Goal: Task Accomplishment & Management: Complete application form

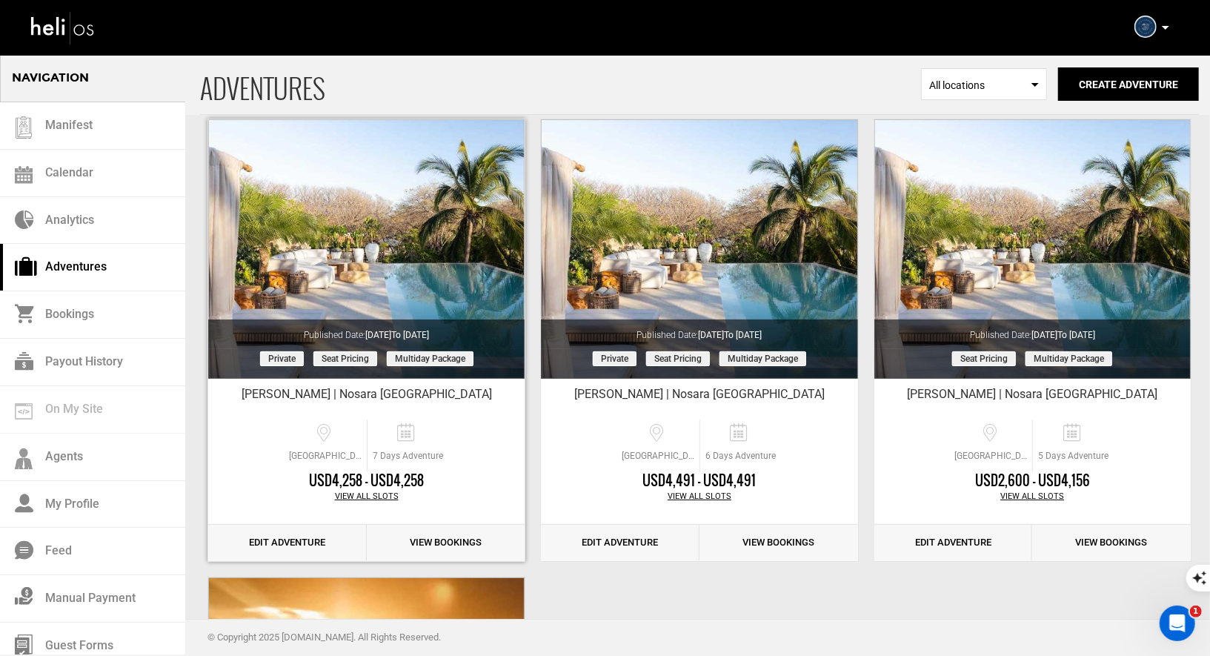
click at [290, 543] on link "Edit Adventure" at bounding box center [287, 542] width 159 height 36
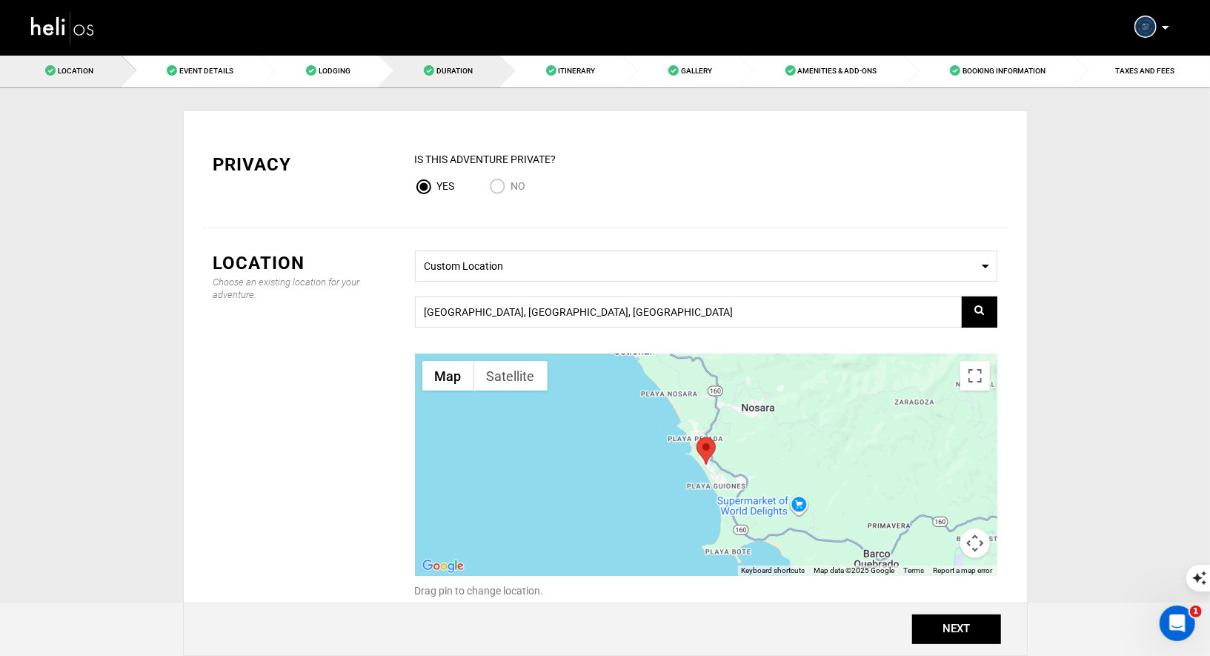
click at [441, 71] on span "Duration" at bounding box center [454, 71] width 36 height 8
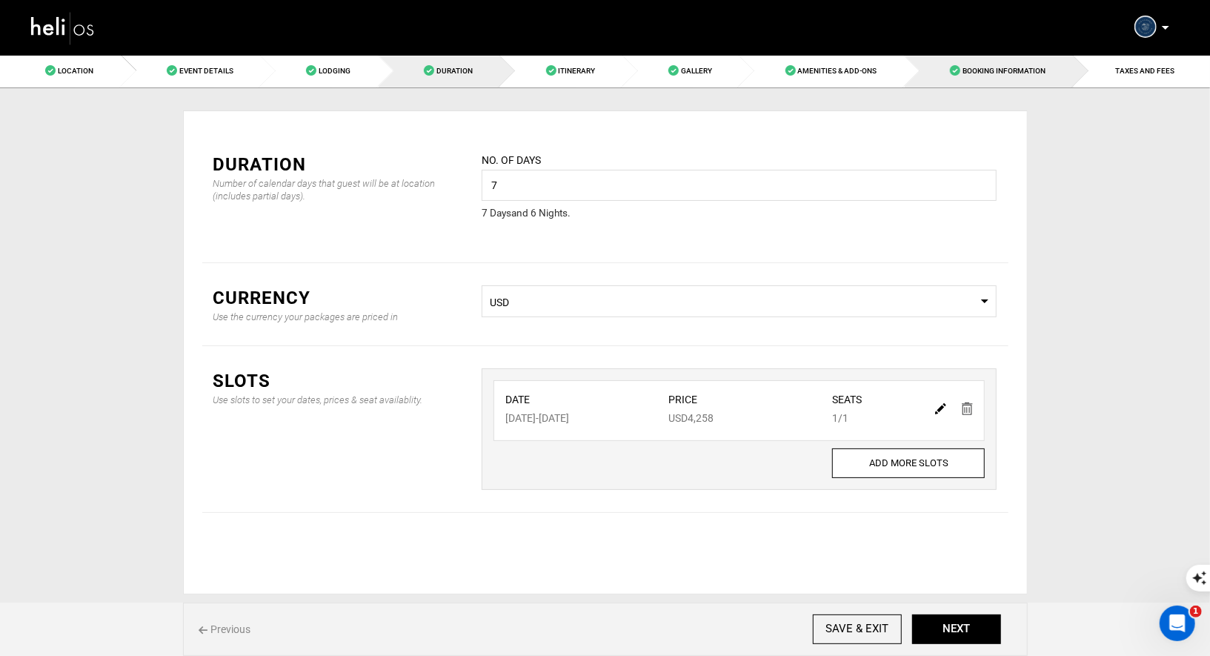
click at [980, 65] on link "Booking Information" at bounding box center [988, 70] width 169 height 33
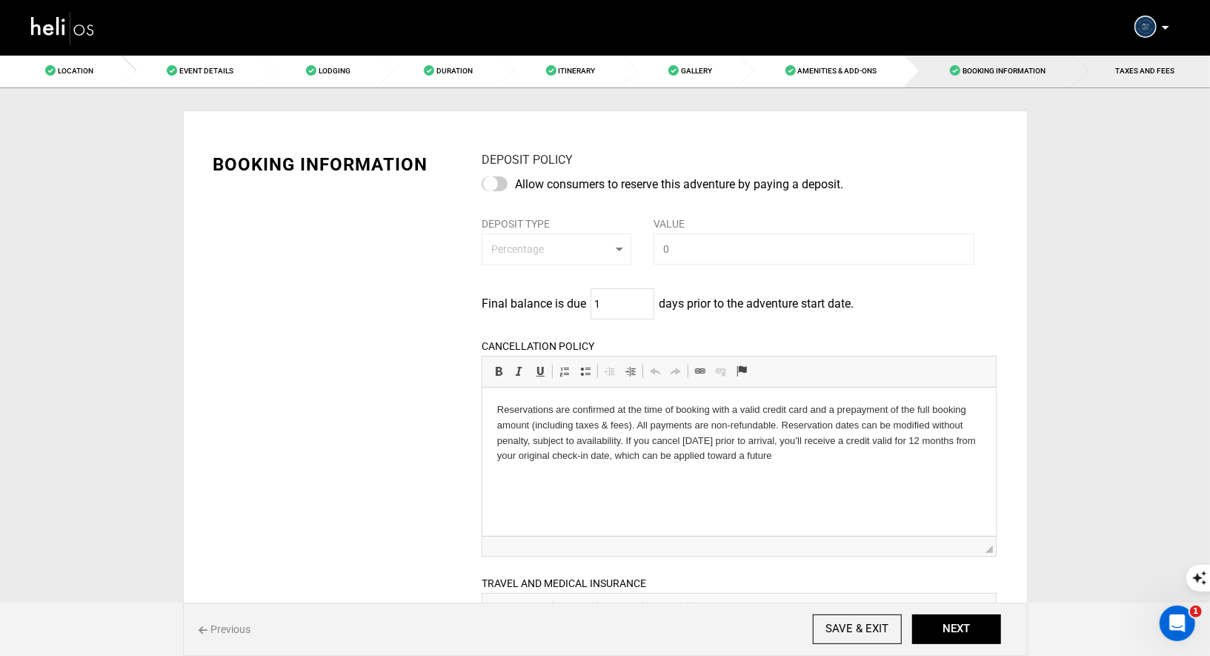
click at [1131, 81] on link "TAXES AND FEES" at bounding box center [1141, 70] width 137 height 33
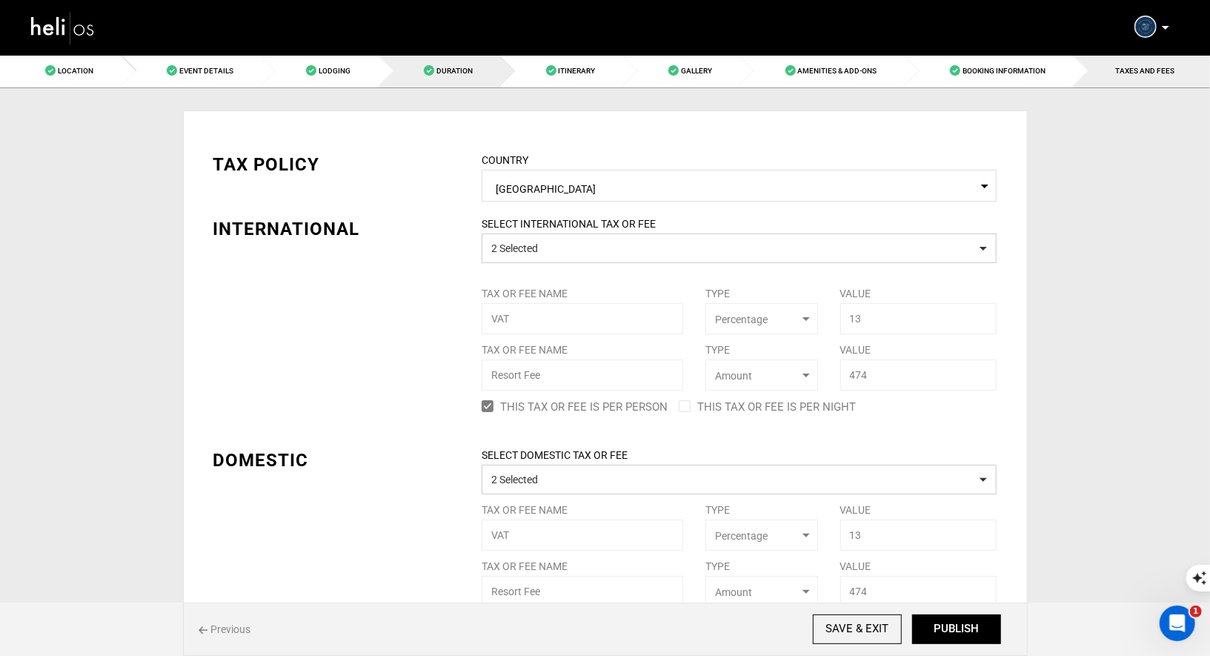
click at [424, 70] on span at bounding box center [429, 70] width 10 height 10
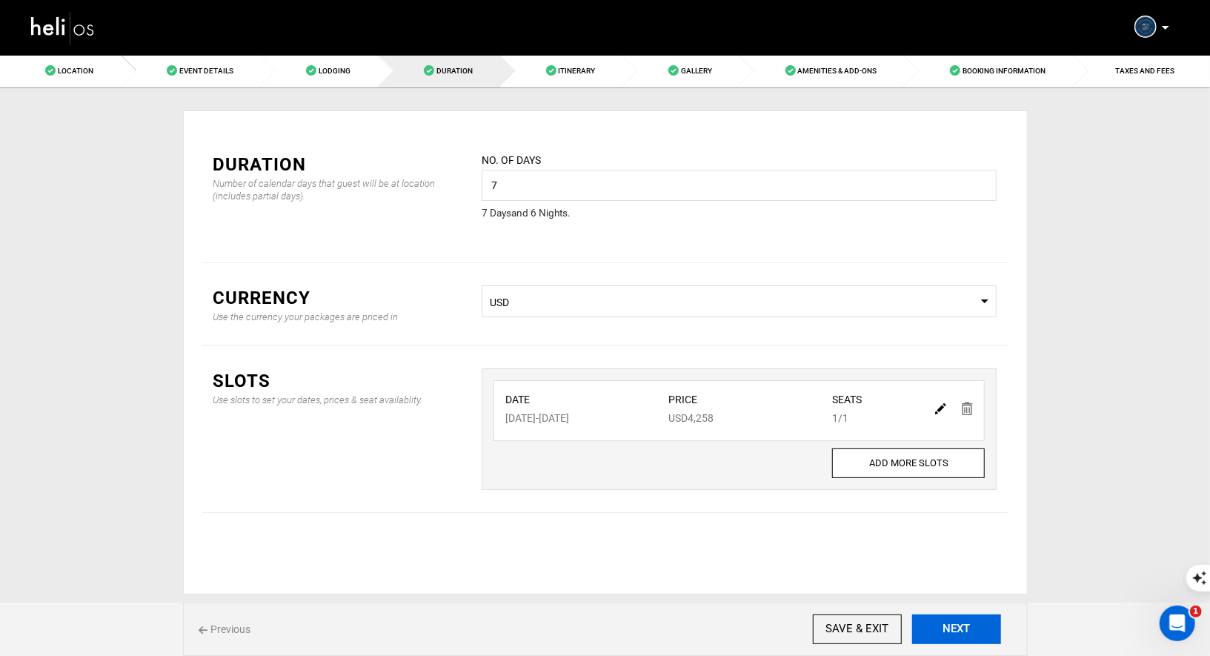
click at [928, 638] on button "NEXT" at bounding box center [956, 629] width 89 height 30
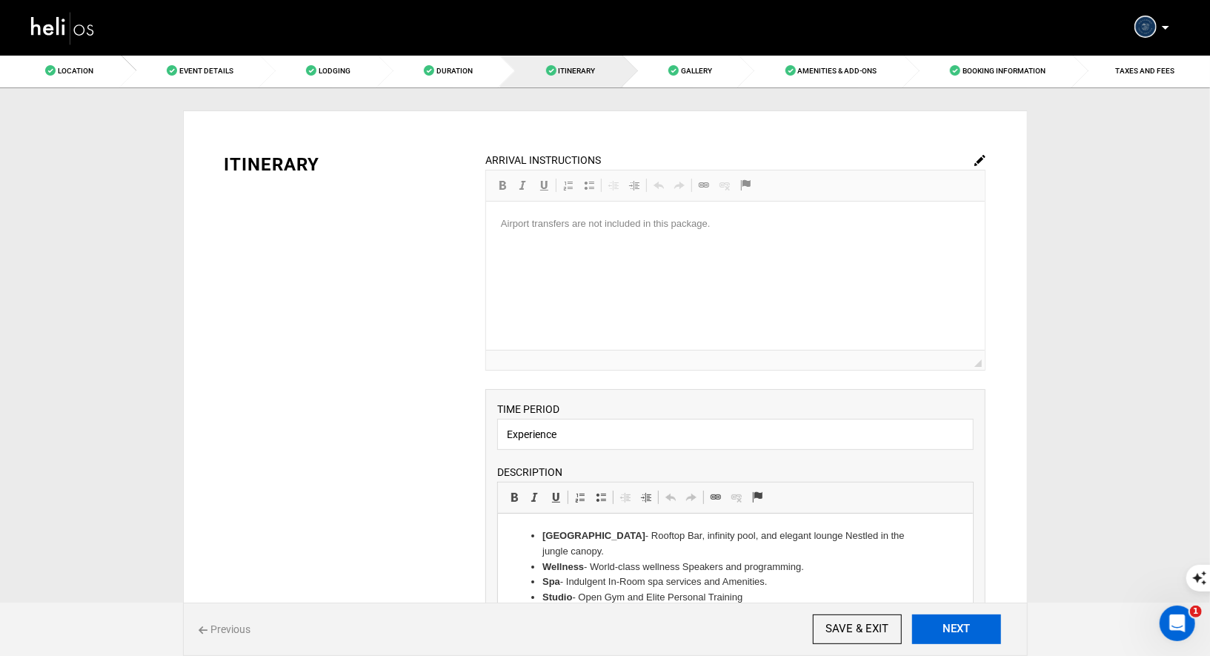
click at [928, 638] on button "NEXT" at bounding box center [956, 629] width 89 height 30
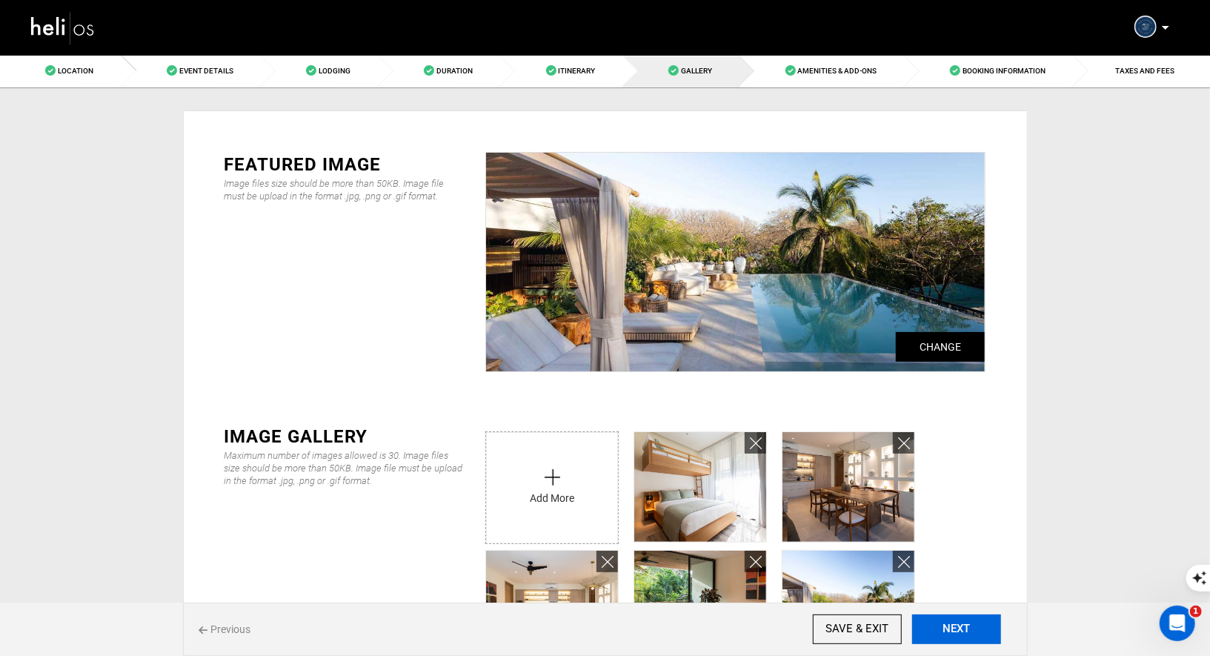
click at [928, 638] on button "NEXT" at bounding box center [956, 629] width 89 height 30
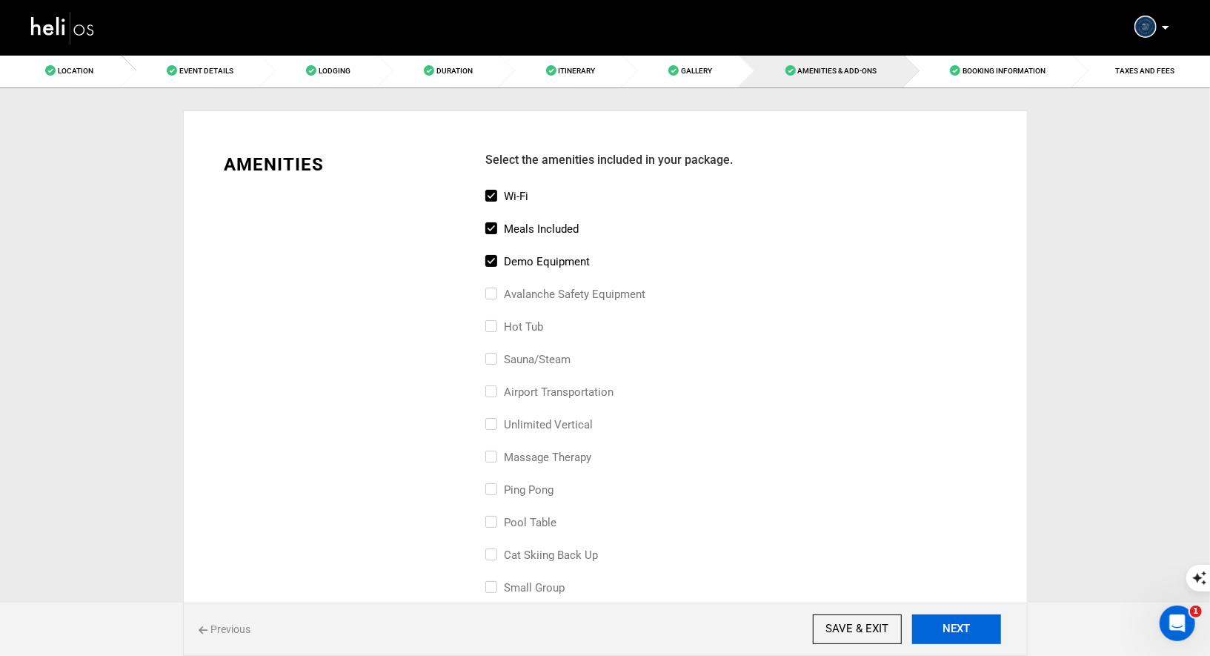
click at [928, 638] on button "NEXT" at bounding box center [956, 629] width 89 height 30
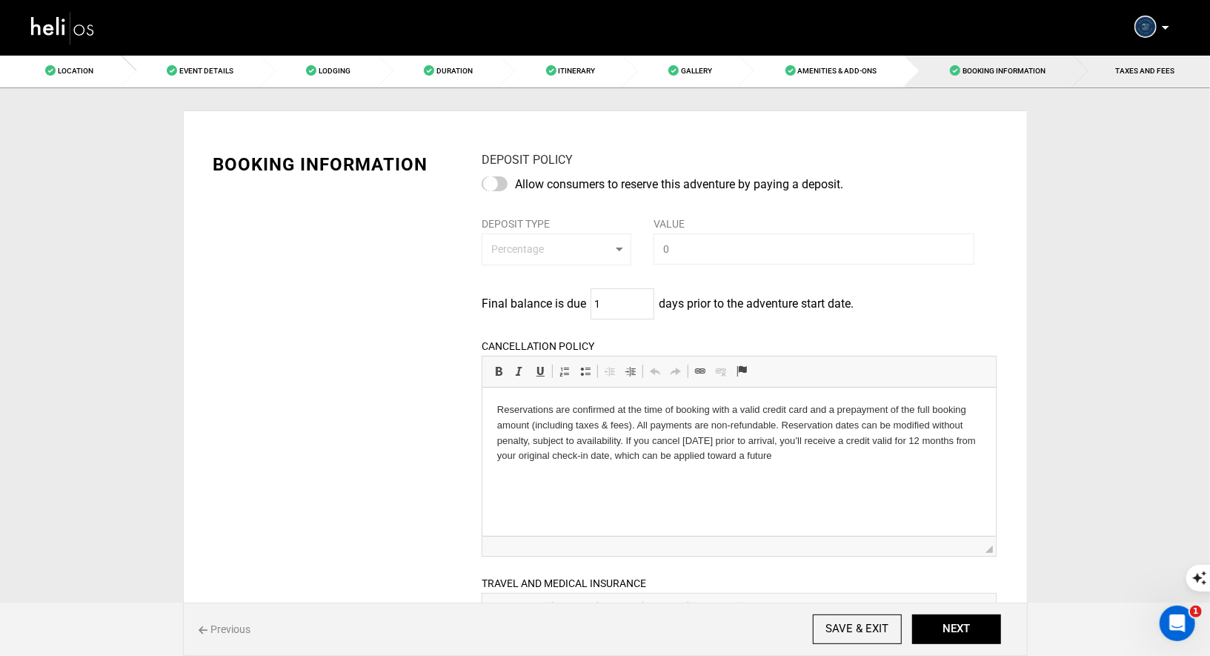
click at [1122, 82] on link "TAXES AND FEES" at bounding box center [1141, 70] width 137 height 33
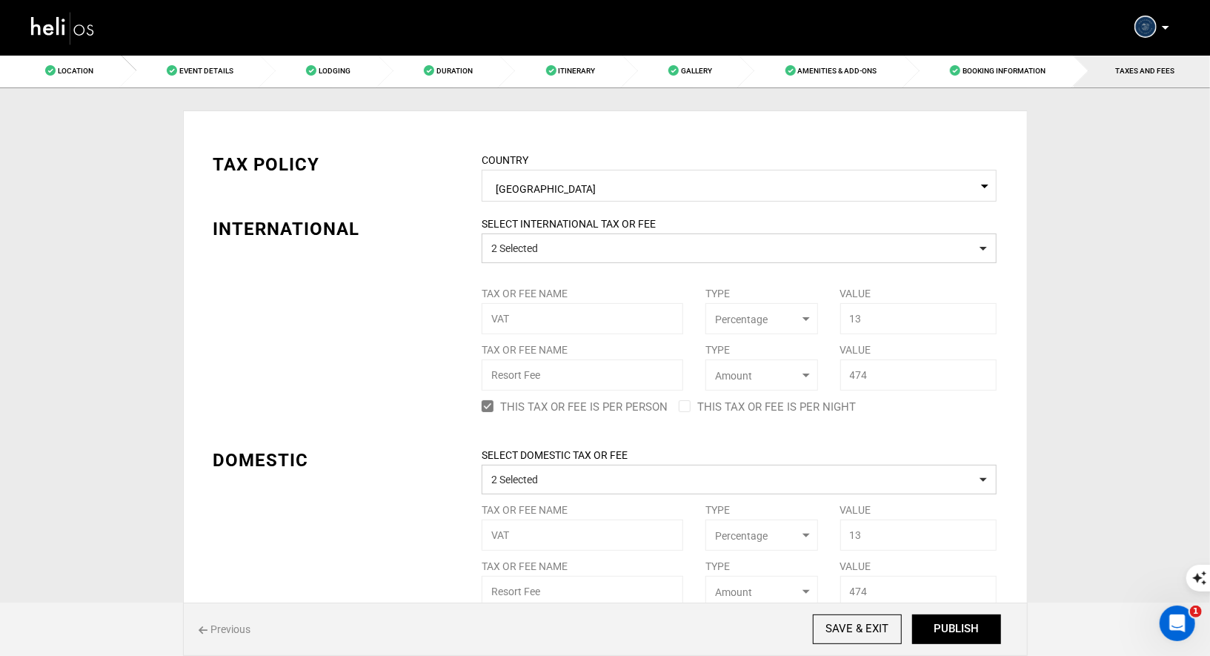
drag, startPoint x: 887, startPoint y: 376, endPoint x: 827, endPoint y: 376, distance: 60.7
click at [827, 376] on div "SELECT INTERNATIONAL TAX OR FEE 2 Selected Tax or Fee Name VAT Type Select Type…" at bounding box center [738, 316] width 537 height 201
drag, startPoint x: 870, startPoint y: 373, endPoint x: 823, endPoint y: 372, distance: 47.4
click at [824, 372] on div "SELECT INTERNATIONAL TAX OR FEE 2 Selected Tax or Fee Name VAT Type Select Type…" at bounding box center [738, 316] width 537 height 201
drag, startPoint x: 876, startPoint y: 319, endPoint x: 805, endPoint y: 319, distance: 71.1
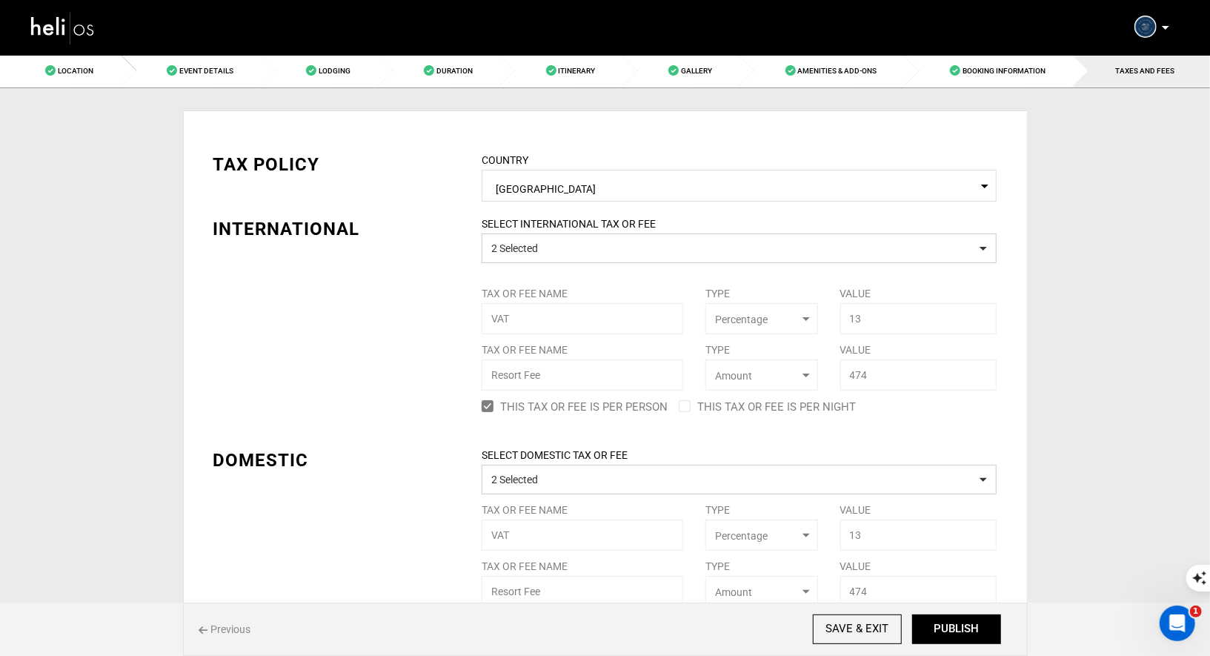
click at [813, 319] on div "SELECT INTERNATIONAL TAX OR FEE 2 Selected Tax or Fee Name VAT Type Select Type…" at bounding box center [738, 316] width 537 height 201
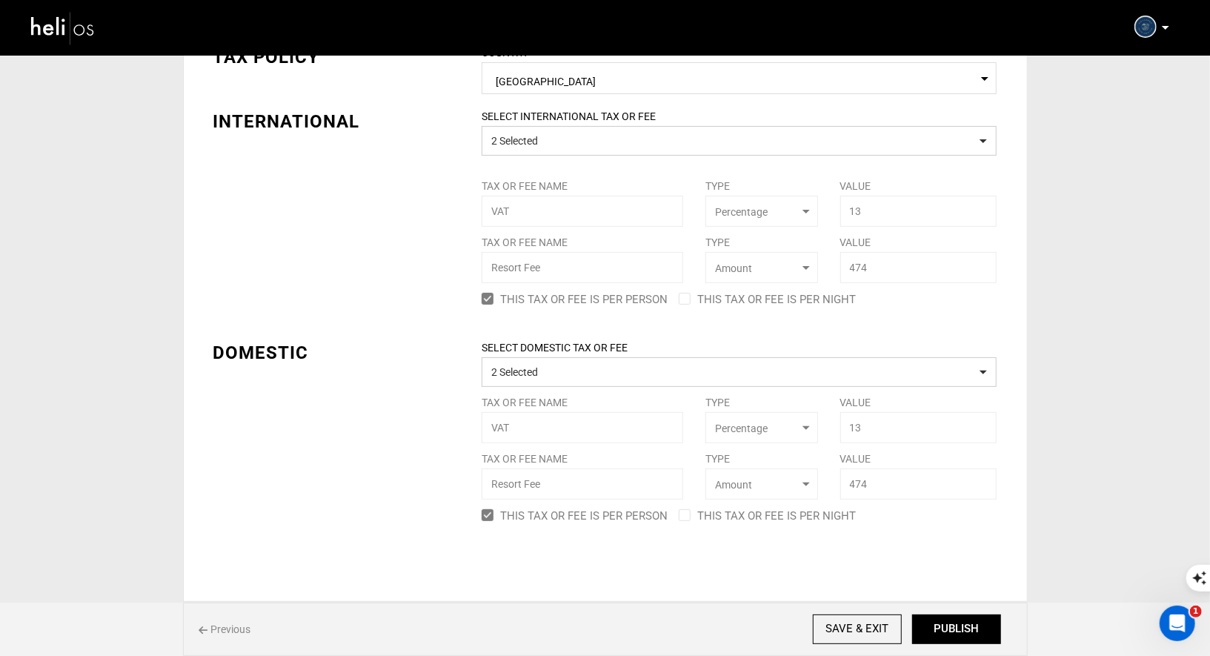
click at [694, 300] on div "SELECT INTERNATIONAL TAX OR FEE 2 Selected Tax or Fee Name VAT Type Select Type…" at bounding box center [738, 209] width 537 height 201
click at [690, 300] on div "SELECT INTERNATIONAL TAX OR FEE 2 Selected Tax or Fee Name VAT Type Select Type…" at bounding box center [738, 209] width 537 height 201
click at [687, 300] on div "SELECT INTERNATIONAL TAX OR FEE 2 Selected Tax or Fee Name VAT Type Select Type…" at bounding box center [738, 209] width 537 height 201
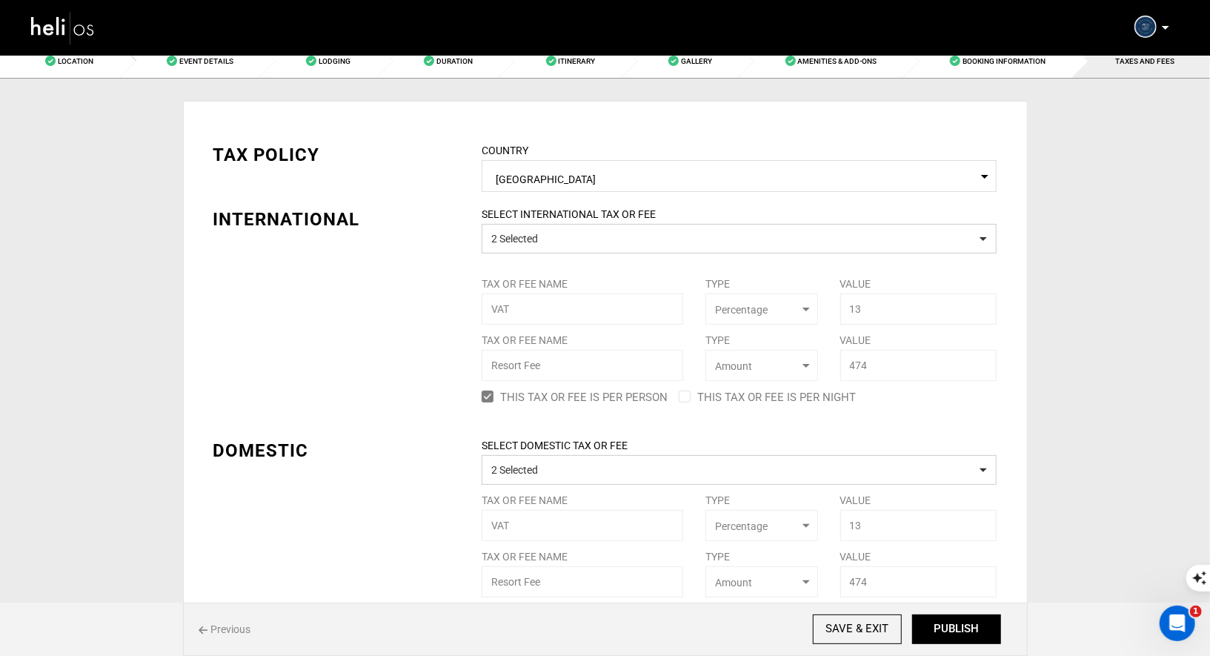
scroll to position [0, 0]
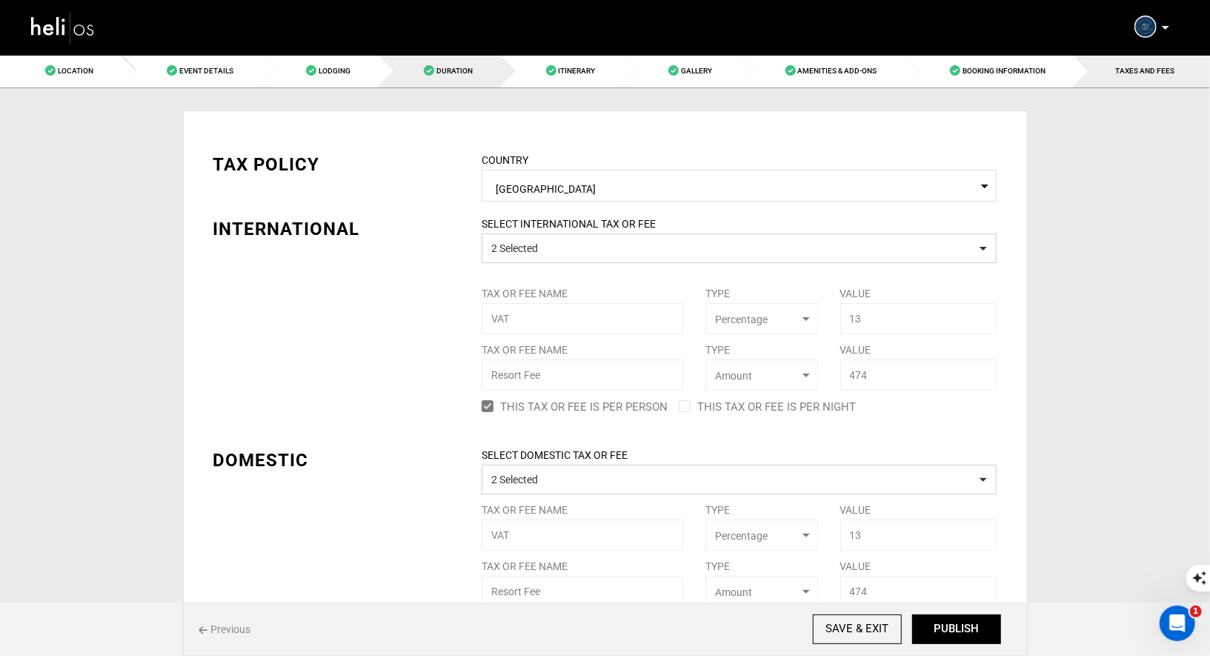
click at [476, 78] on link "Duration" at bounding box center [440, 70] width 122 height 33
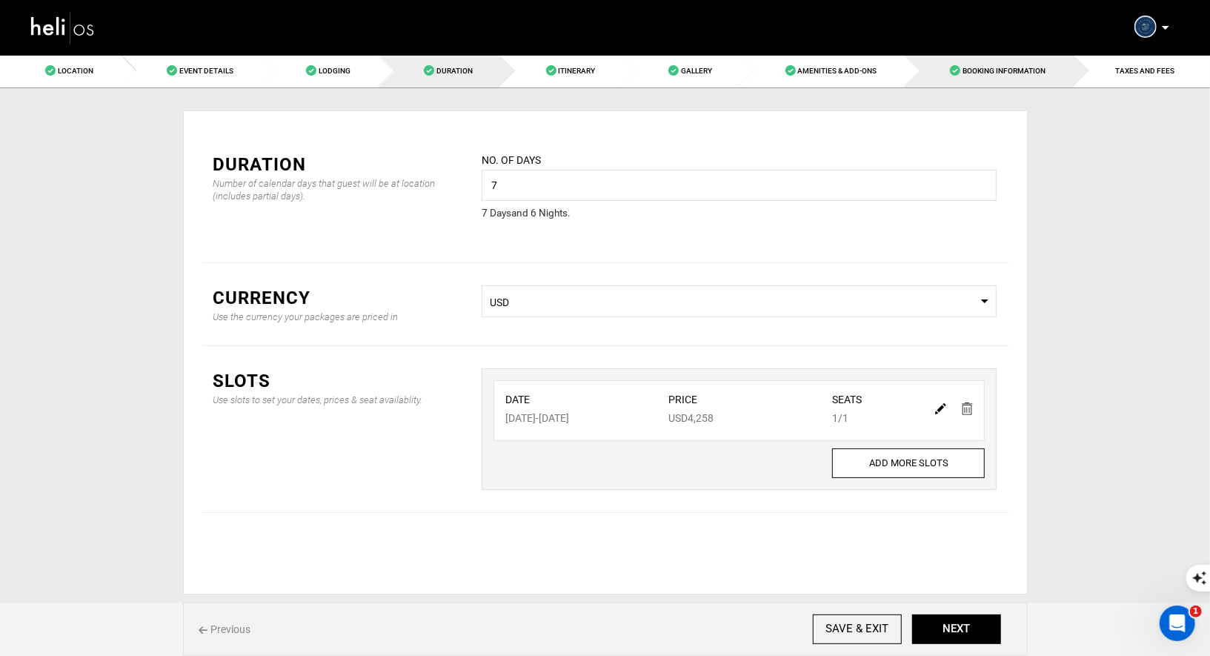
click at [1014, 71] on span "Booking Information" at bounding box center [1003, 71] width 83 height 8
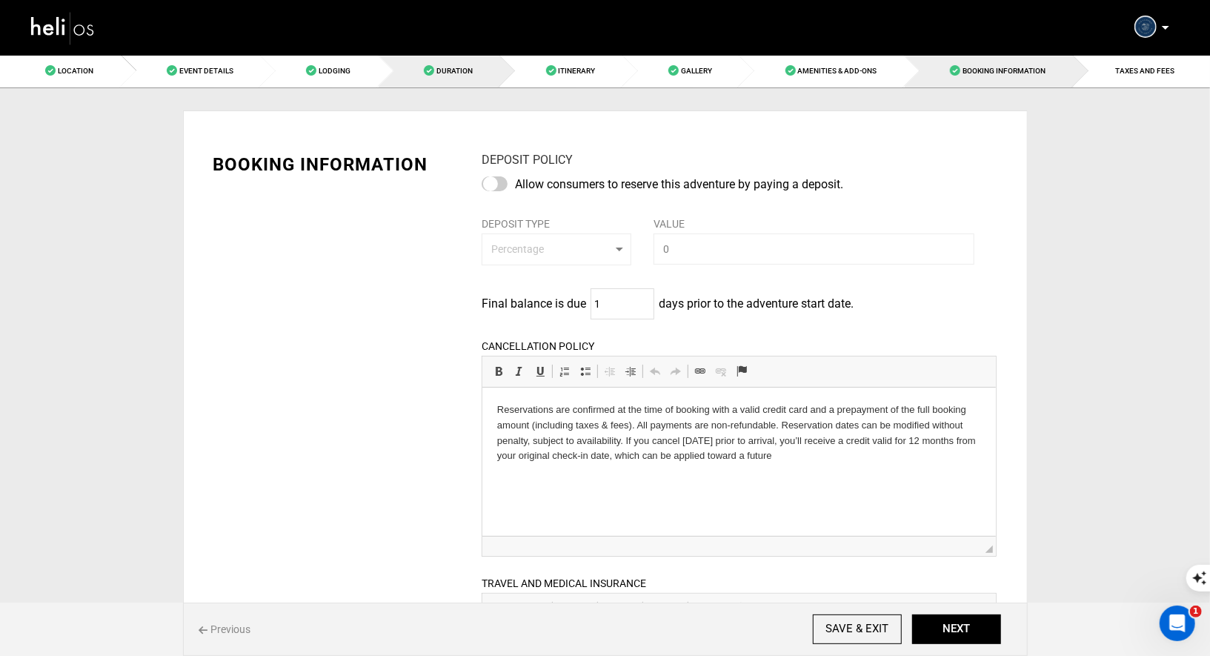
click at [443, 67] on span "Duration" at bounding box center [454, 71] width 36 height 8
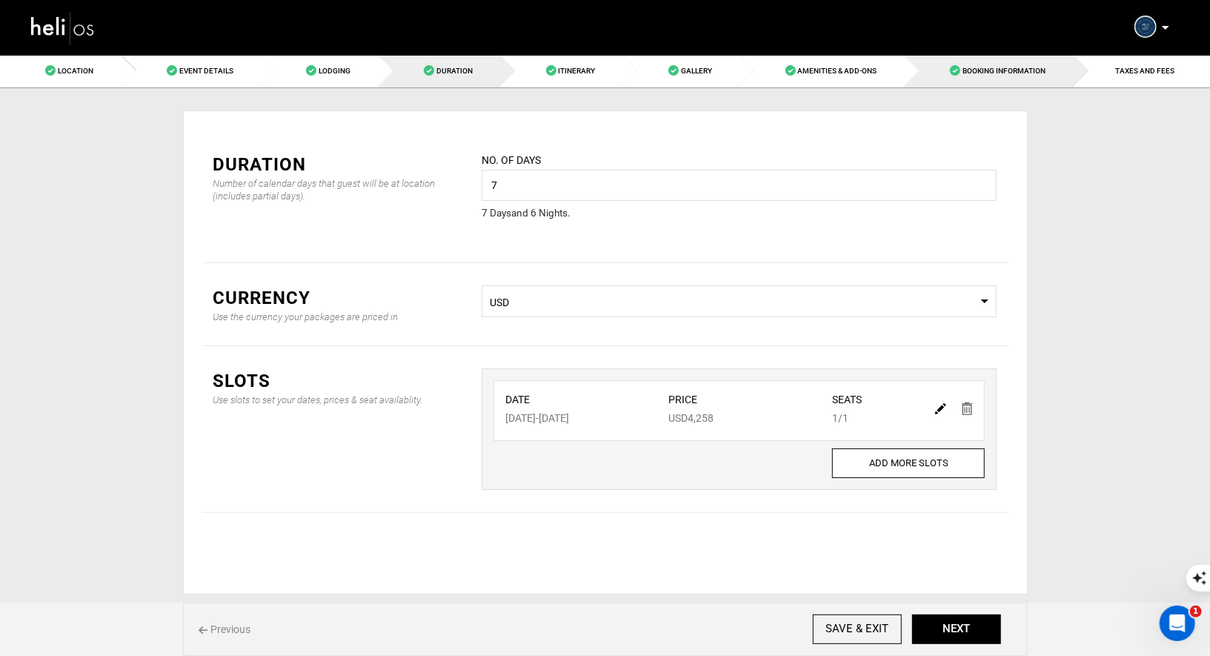
click at [991, 68] on span "Booking Information" at bounding box center [1003, 71] width 83 height 8
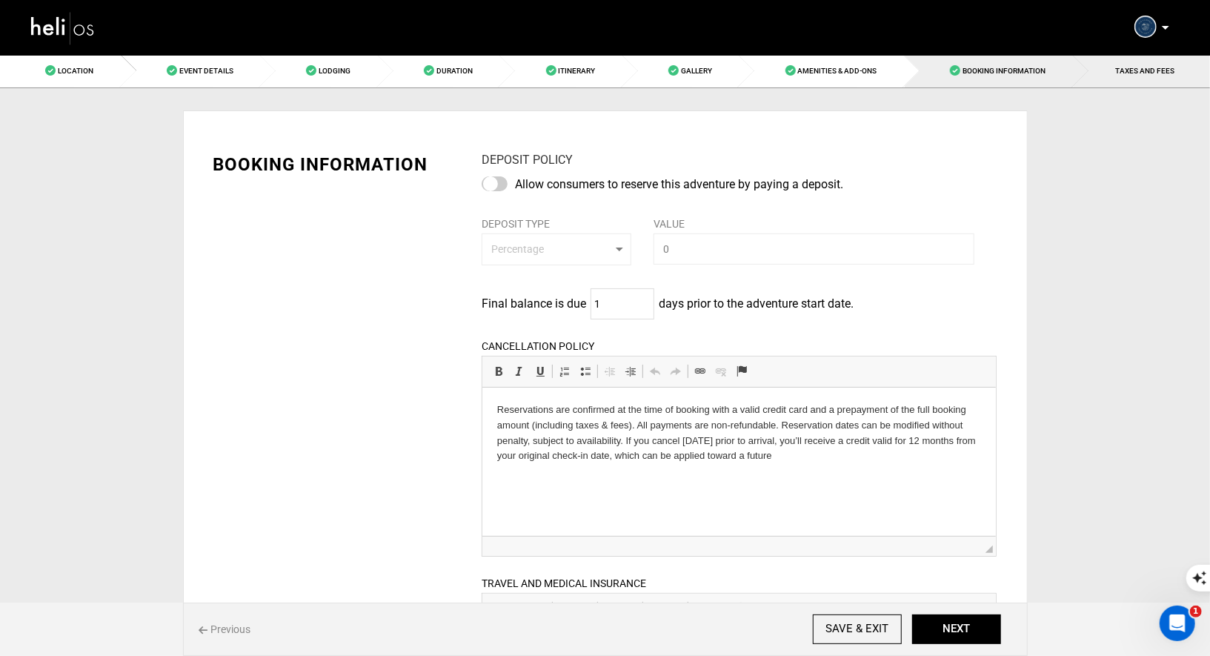
click at [1135, 68] on span "TAXES AND FEES" at bounding box center [1145, 71] width 59 height 8
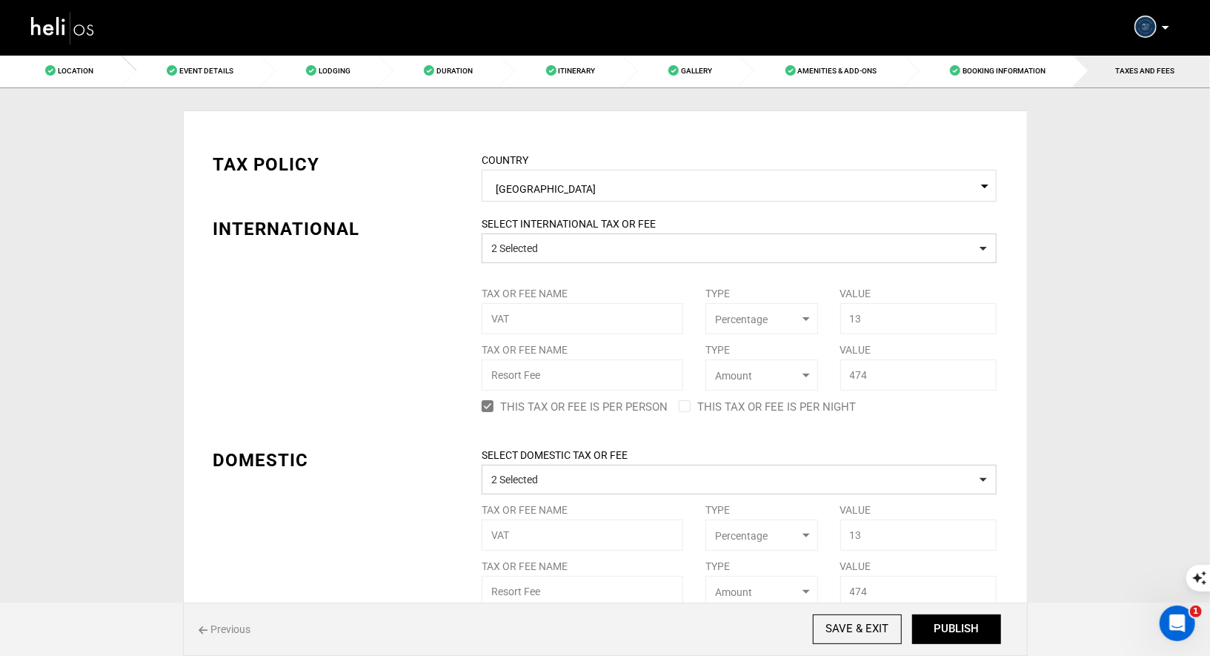
click at [953, 646] on div "Previous SAVE & EXIT NEXT PUBLISH" at bounding box center [605, 628] width 844 height 53
click at [954, 629] on button "PUBLISH" at bounding box center [956, 629] width 89 height 30
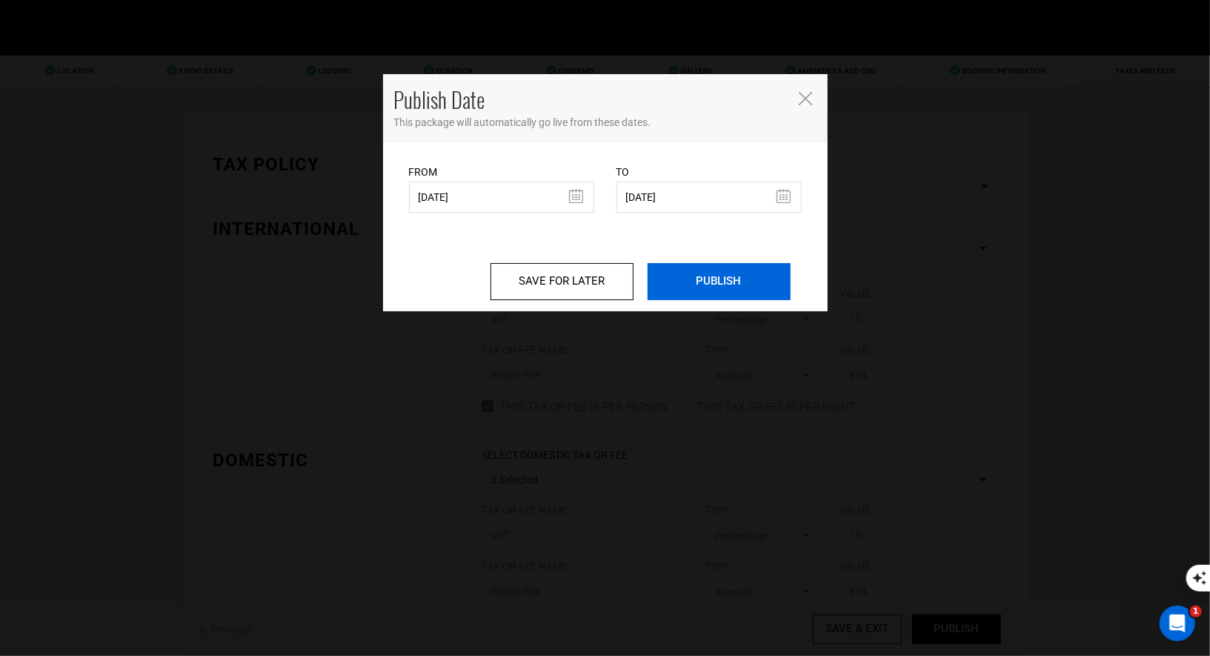
click at [713, 299] on input "PUBLISH" at bounding box center [718, 281] width 143 height 37
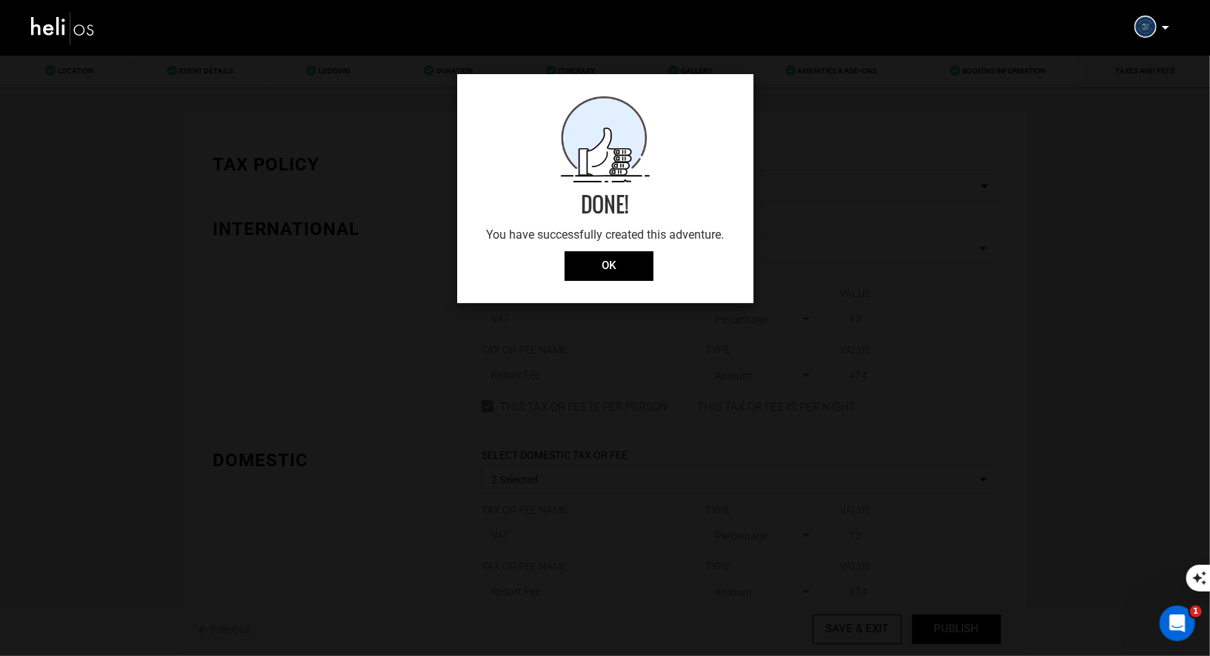
click at [619, 283] on div "Done! You have successfully created this adventure. OK" at bounding box center [605, 188] width 296 height 229
click at [621, 261] on input "OK" at bounding box center [608, 266] width 89 height 30
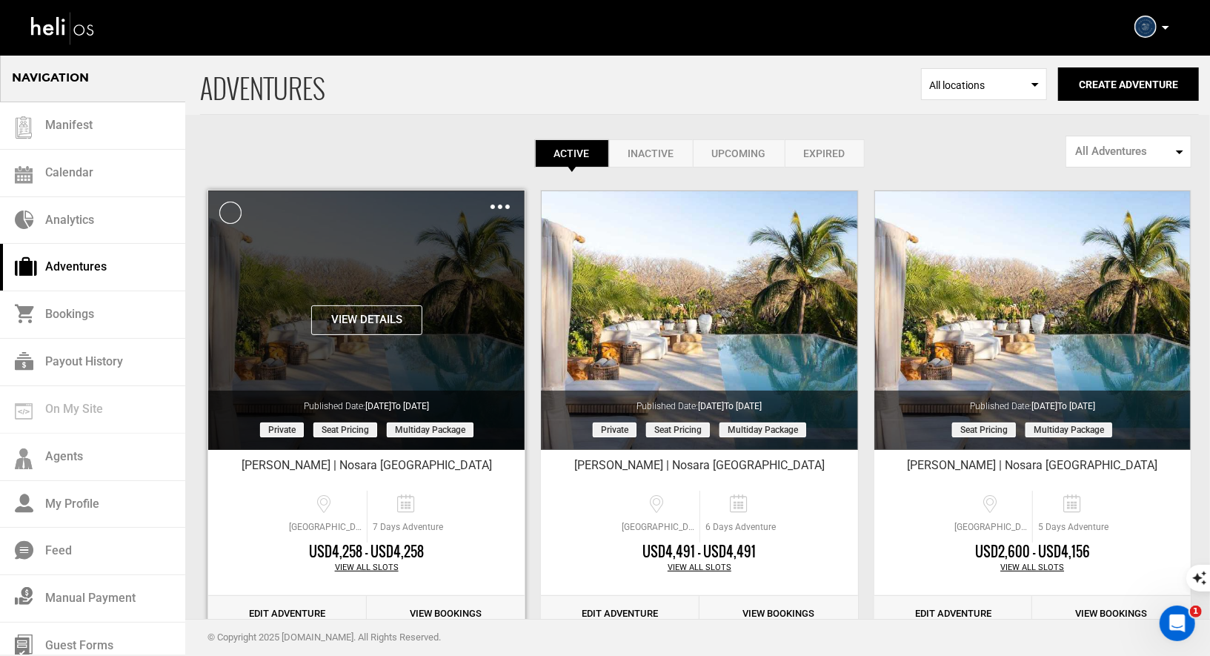
click at [497, 211] on div "Clone De-Activate Share Delete" at bounding box center [499, 206] width 19 height 17
click at [501, 204] on img at bounding box center [499, 206] width 19 height 4
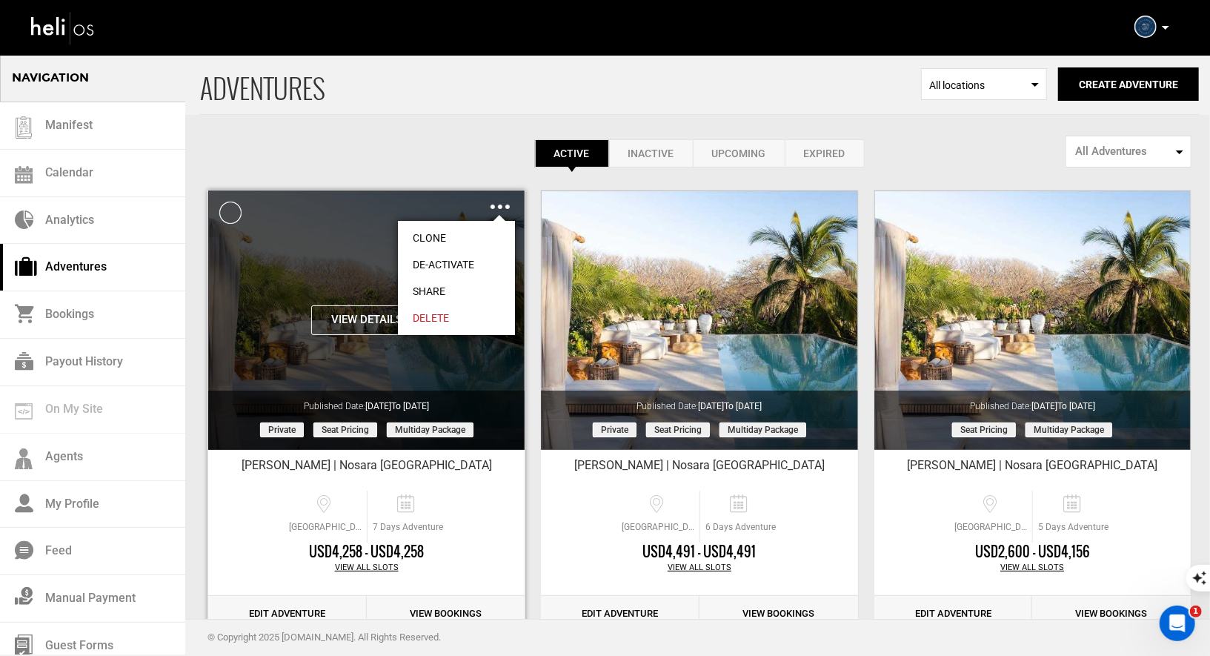
click at [430, 287] on link "Share" at bounding box center [456, 291] width 117 height 27
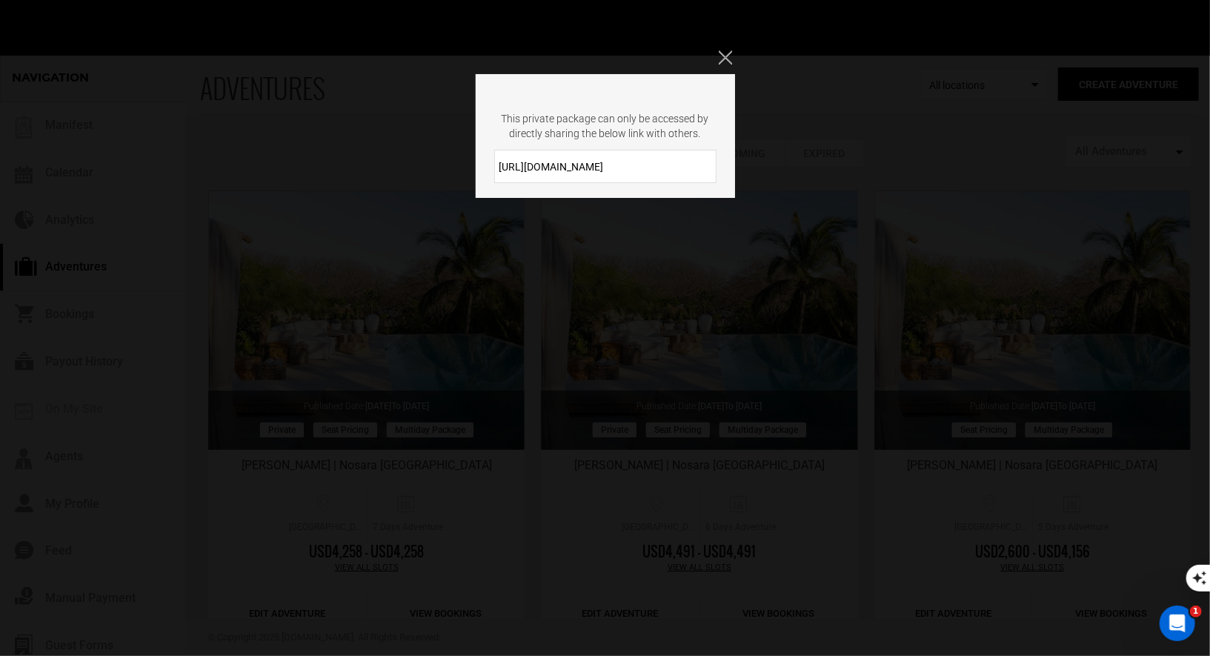
drag, startPoint x: 627, startPoint y: 168, endPoint x: 492, endPoint y: 167, distance: 135.6
click at [493, 167] on div "[URL][DOMAIN_NAME]" at bounding box center [605, 166] width 259 height 33
